Goal: Information Seeking & Learning: Learn about a topic

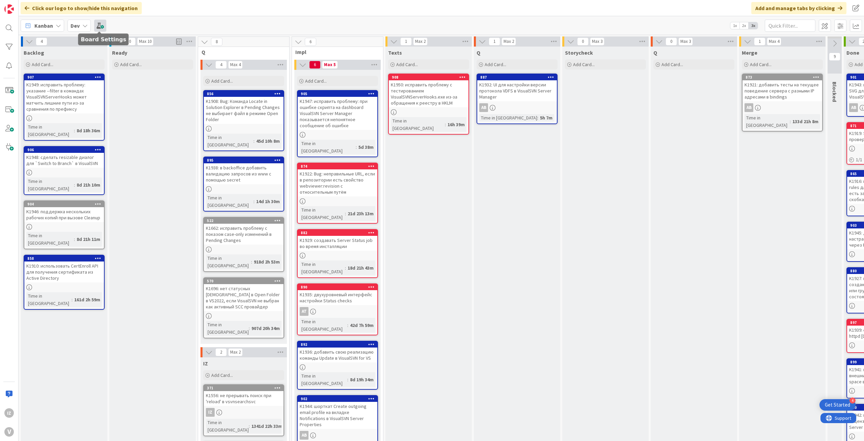
click at [95, 23] on span at bounding box center [100, 26] width 12 height 12
click at [87, 22] on div "Dev" at bounding box center [78, 26] width 23 height 12
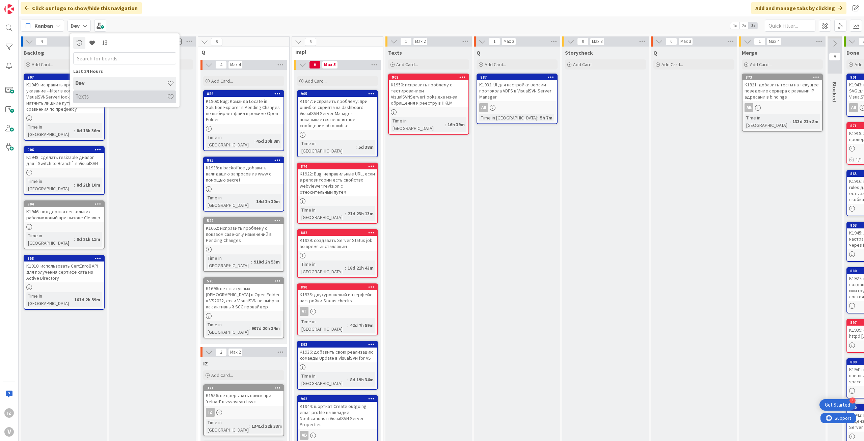
click at [81, 91] on div "Texts" at bounding box center [124, 96] width 103 height 13
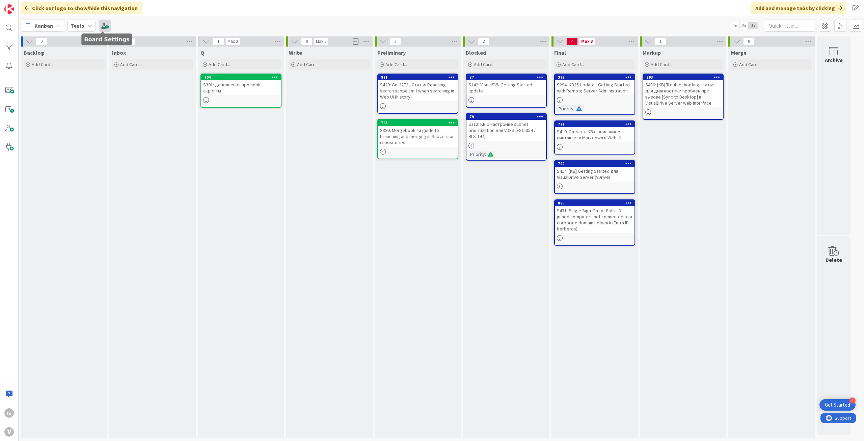
click at [105, 26] on span at bounding box center [105, 26] width 12 height 12
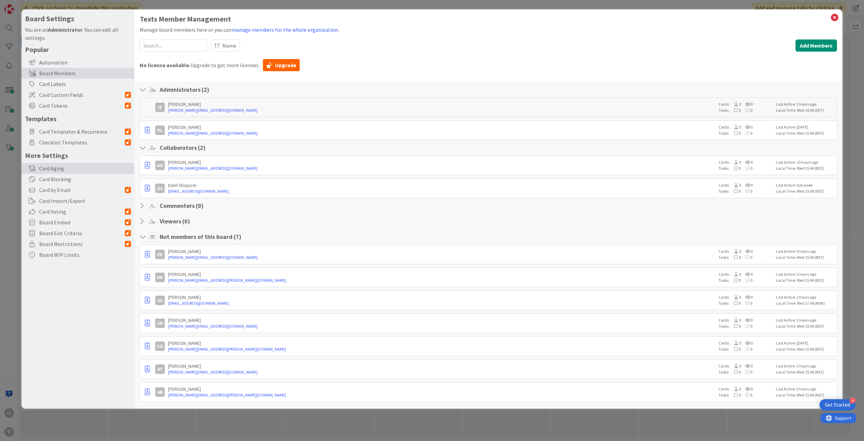
click at [62, 167] on div "Card Aging" at bounding box center [78, 168] width 113 height 11
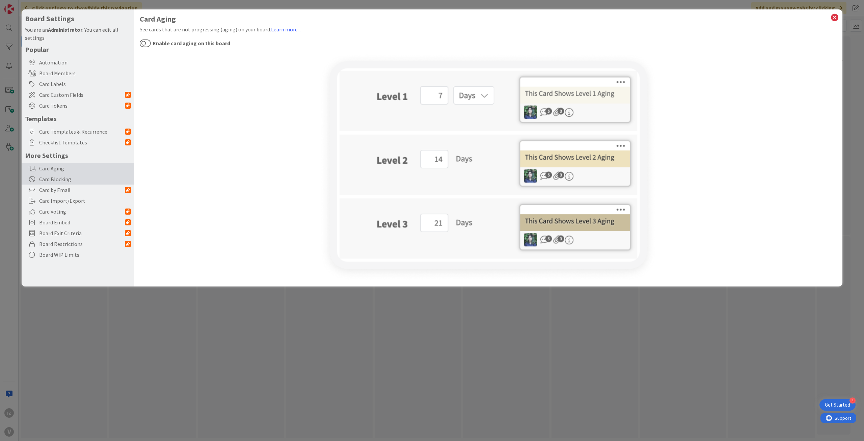
click at [55, 179] on div "Card Blocking" at bounding box center [78, 179] width 113 height 11
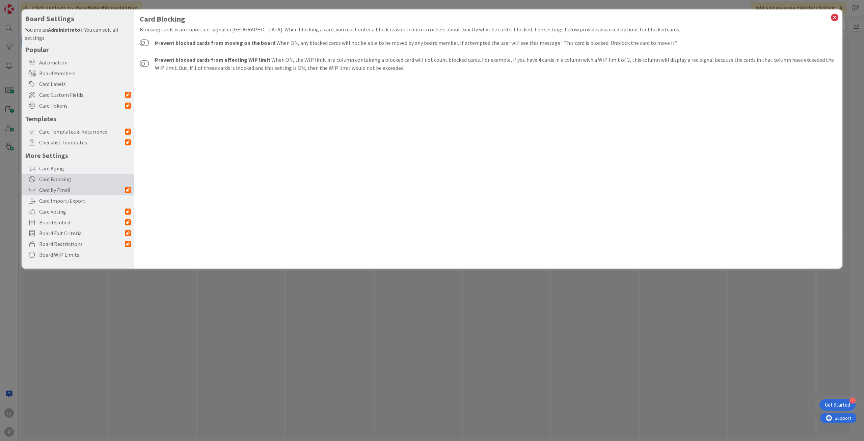
click at [55, 191] on span "Card by Email" at bounding box center [82, 190] width 86 height 8
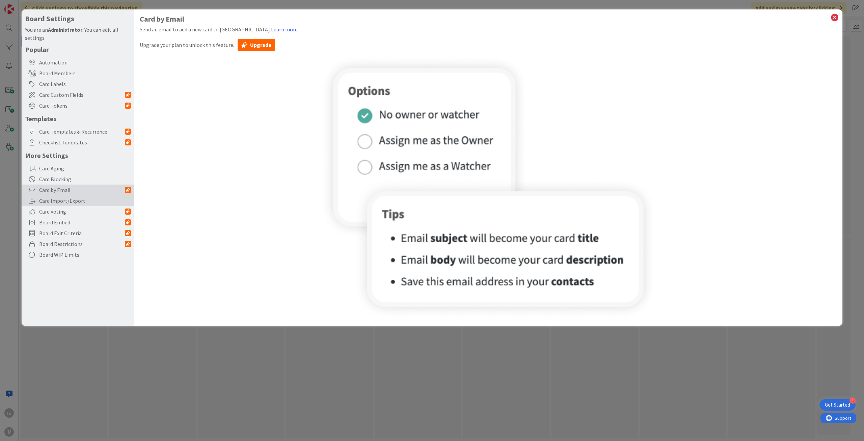
click at [55, 200] on div "Card Import/Export" at bounding box center [78, 200] width 113 height 11
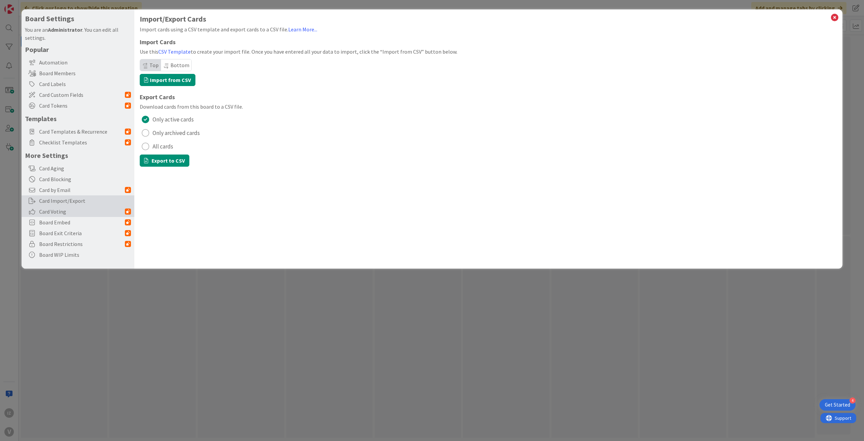
click at [56, 213] on span "Card Voting" at bounding box center [82, 211] width 86 height 8
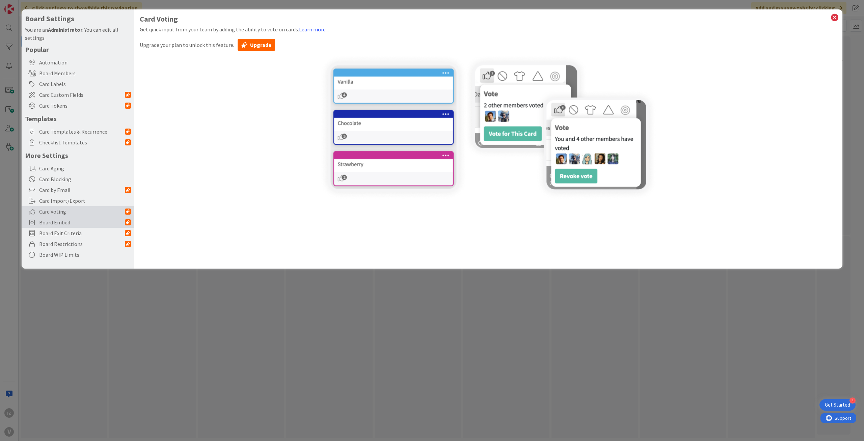
click at [61, 224] on span "Board Embed" at bounding box center [82, 222] width 86 height 8
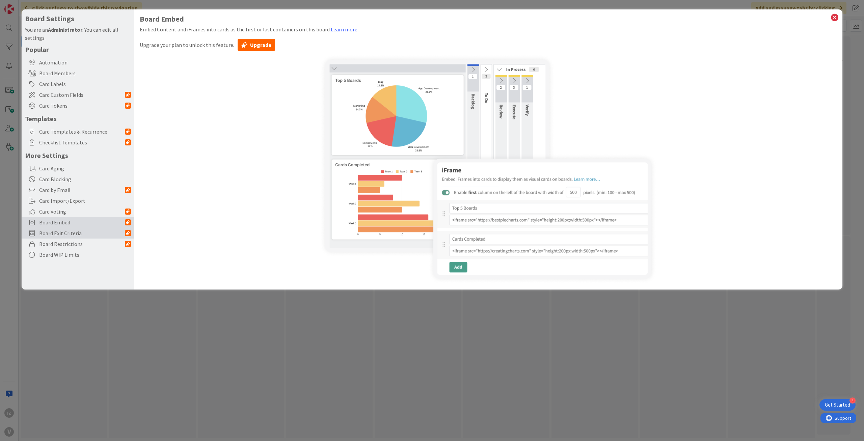
click at [57, 236] on span "Board Exit Criteria" at bounding box center [82, 233] width 86 height 8
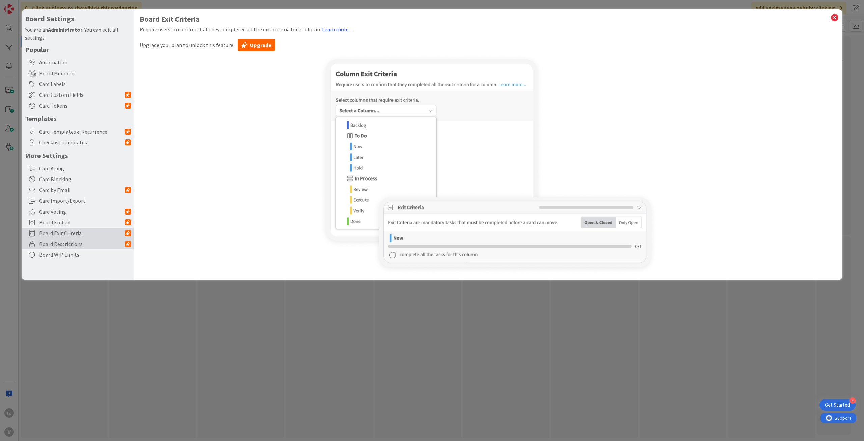
click at [56, 243] on span "Board Restrictions" at bounding box center [82, 244] width 86 height 8
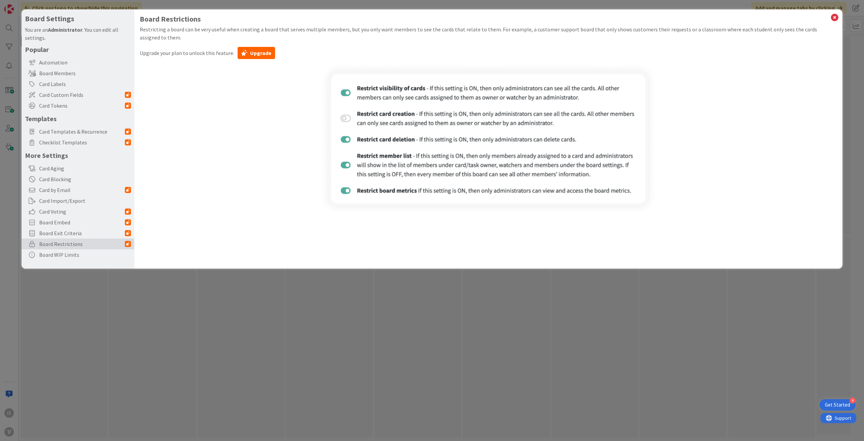
click at [57, 248] on div "Board Restrictions" at bounding box center [78, 244] width 113 height 11
click at [52, 83] on div "Card Labels" at bounding box center [78, 84] width 113 height 11
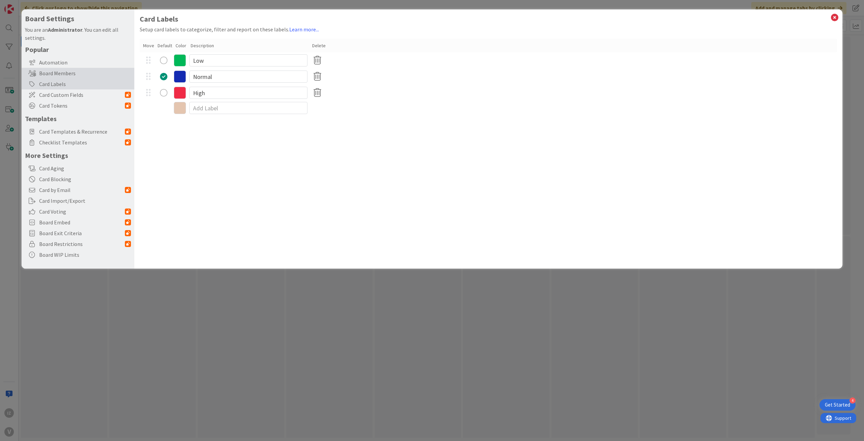
click at [56, 72] on div "Board Members" at bounding box center [78, 73] width 113 height 11
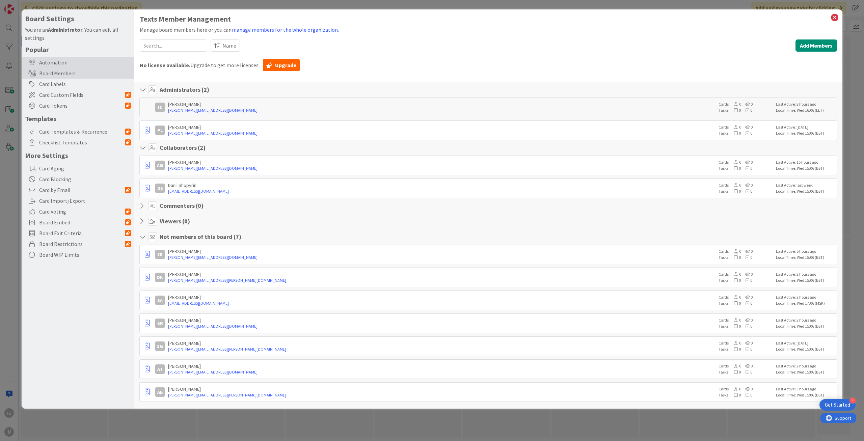
click at [58, 63] on div "Automation" at bounding box center [78, 62] width 113 height 11
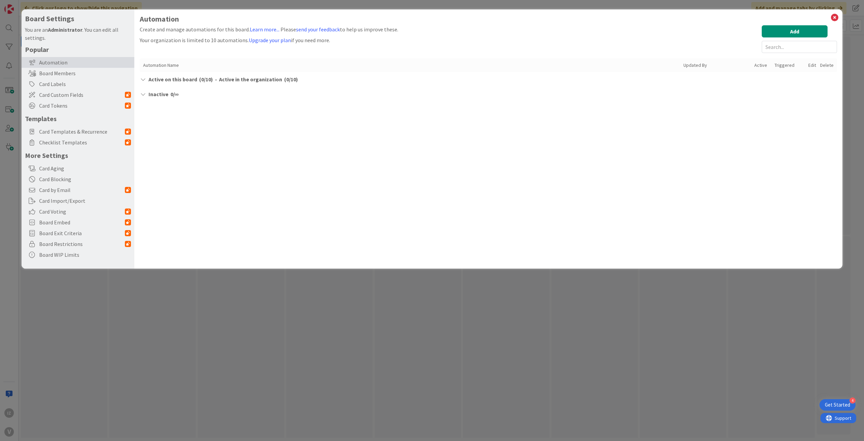
drag, startPoint x: 183, startPoint y: 202, endPoint x: 149, endPoint y: 115, distance: 93.4
click at [183, 201] on div "Automation Create and manage automations for this board. Learn more... Please s…" at bounding box center [488, 138] width 708 height 259
click at [141, 78] on icon at bounding box center [143, 79] width 7 height 5
click at [139, 94] on div "Automation Create and manage automations for this board. Learn more... Please s…" at bounding box center [488, 138] width 708 height 259
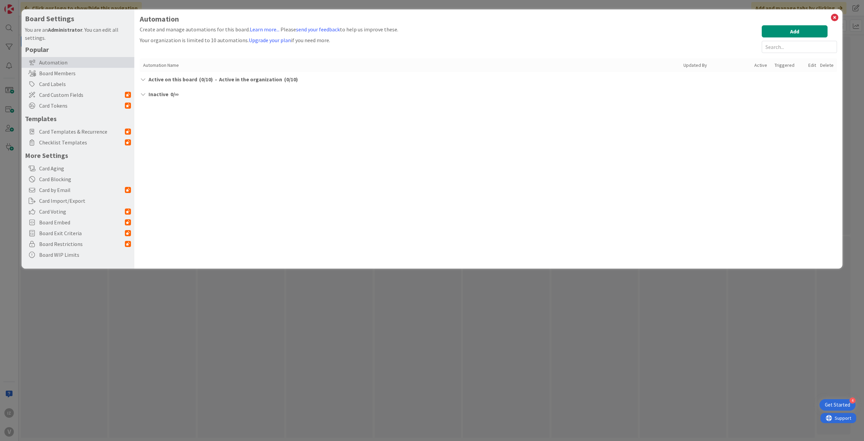
click at [143, 92] on icon at bounding box center [143, 93] width 7 height 5
click at [183, 145] on div "Automation Create and manage automations for this board. Learn more... Please s…" at bounding box center [488, 138] width 708 height 259
click at [73, 71] on div "Board Members" at bounding box center [78, 73] width 113 height 11
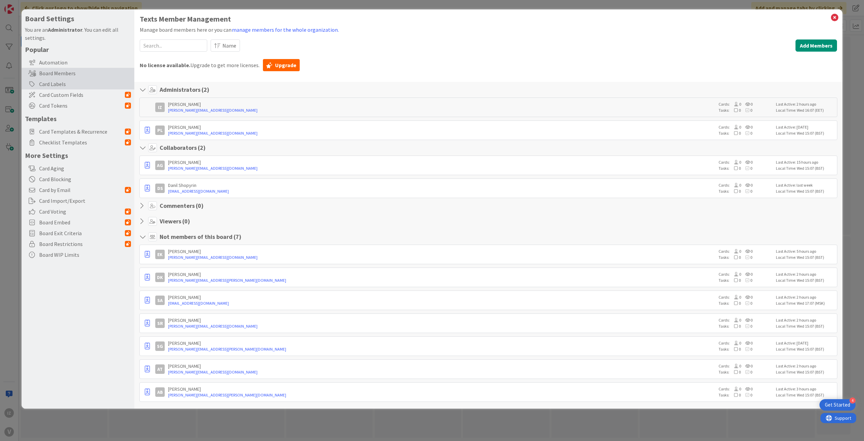
click at [56, 86] on div "Card Labels" at bounding box center [78, 84] width 113 height 11
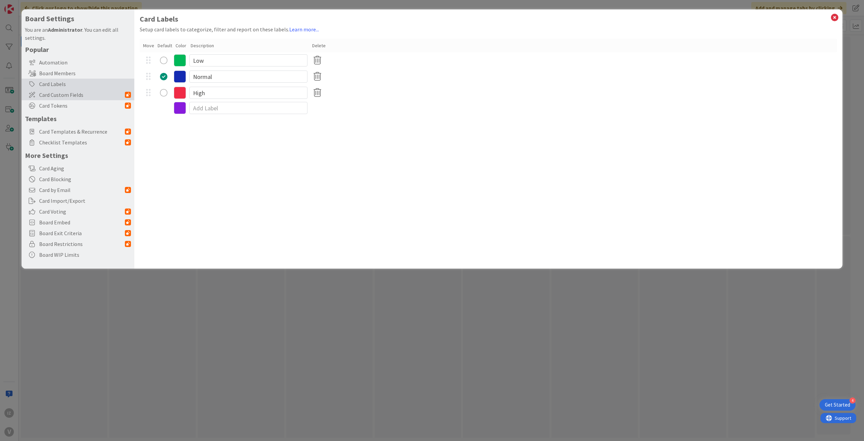
click at [55, 95] on span "Card Custom Fields" at bounding box center [82, 95] width 86 height 8
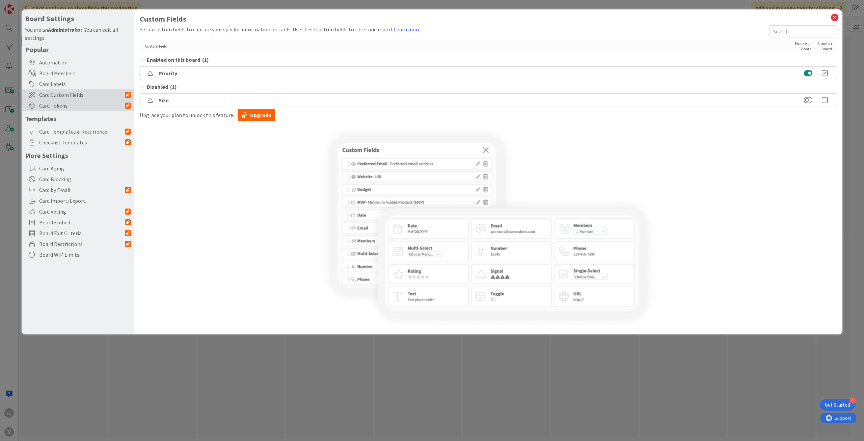
click at [52, 103] on span "Card Tokens" at bounding box center [82, 106] width 86 height 8
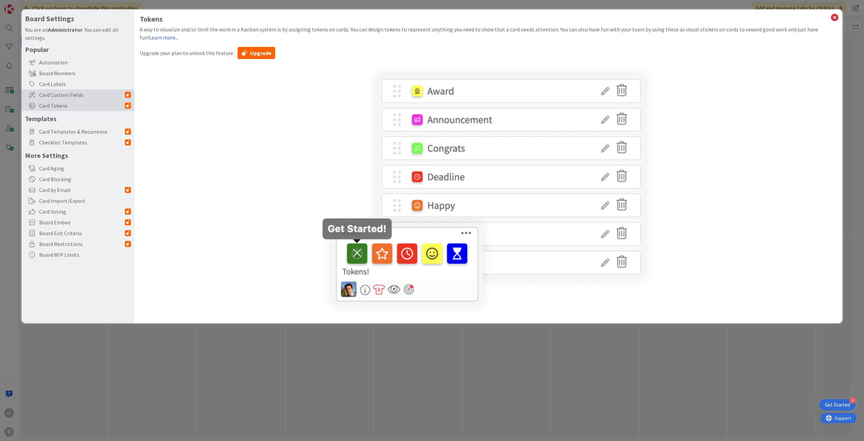
click at [55, 90] on div "Card Custom Fields" at bounding box center [78, 94] width 113 height 11
